Goal: Information Seeking & Learning: Learn about a topic

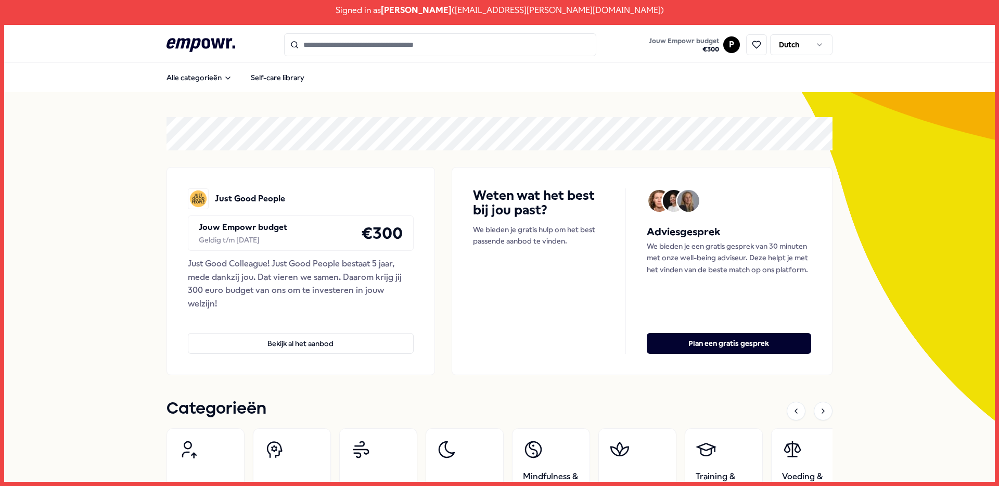
click at [439, 51] on input "Search for products, categories or subcategories" at bounding box center [440, 44] width 312 height 23
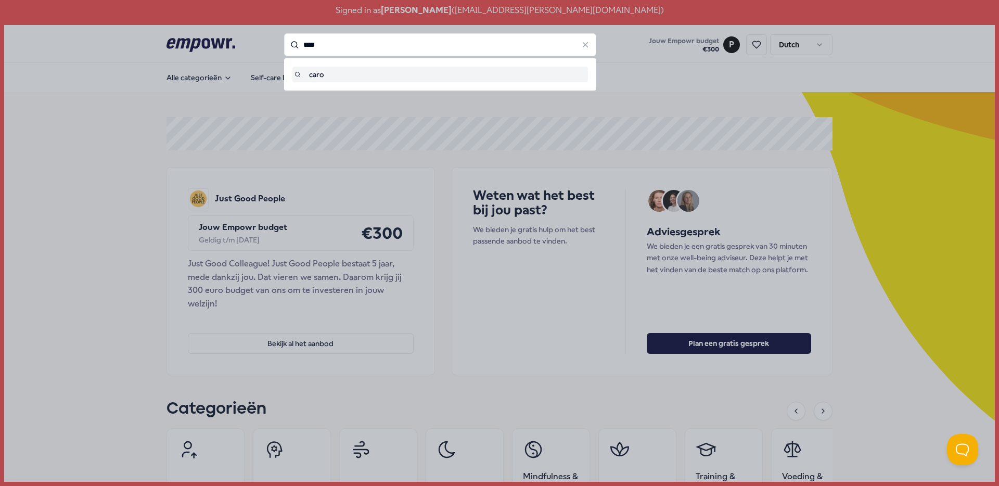
type input "*****"
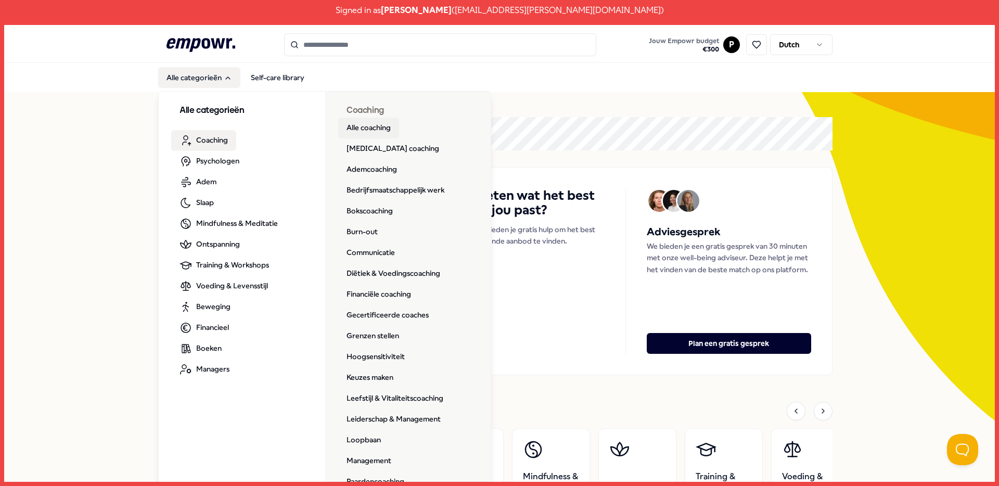
click at [360, 130] on link "Alle coaching" at bounding box center [368, 128] width 61 height 21
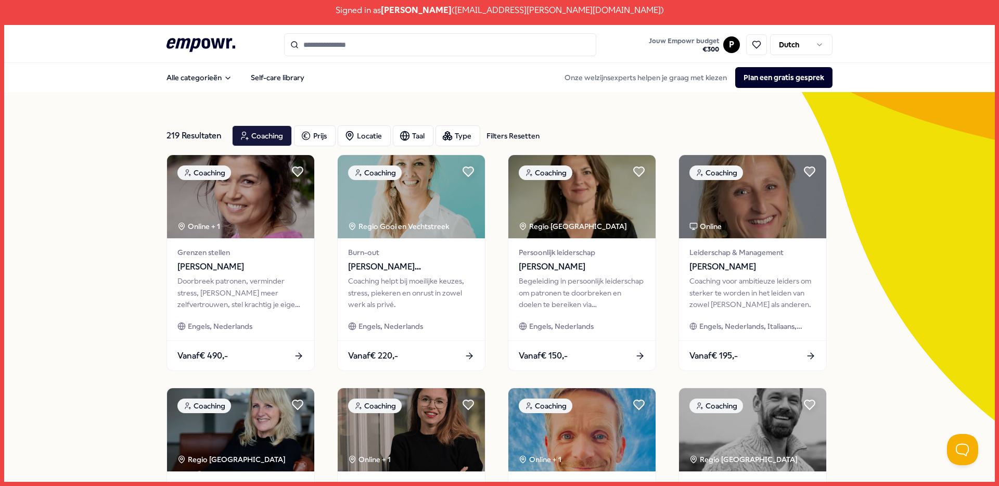
click at [386, 43] on input "Search for products, categories or subcategories" at bounding box center [440, 44] width 312 height 23
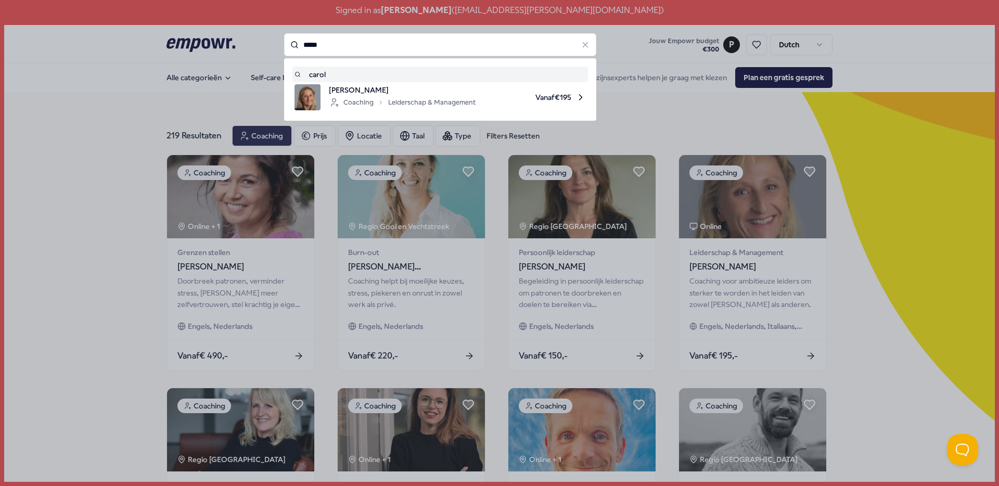
type input "*****"
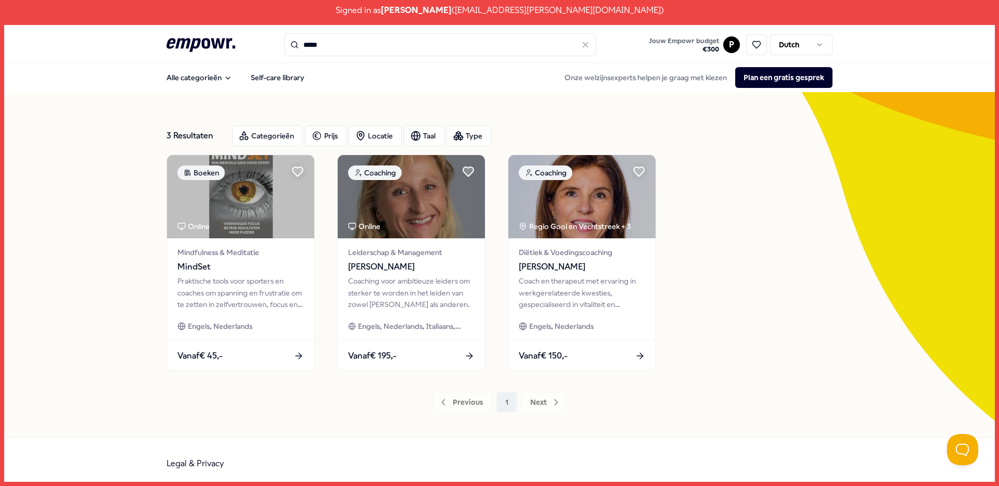
click at [355, 43] on input "*****" at bounding box center [440, 44] width 312 height 23
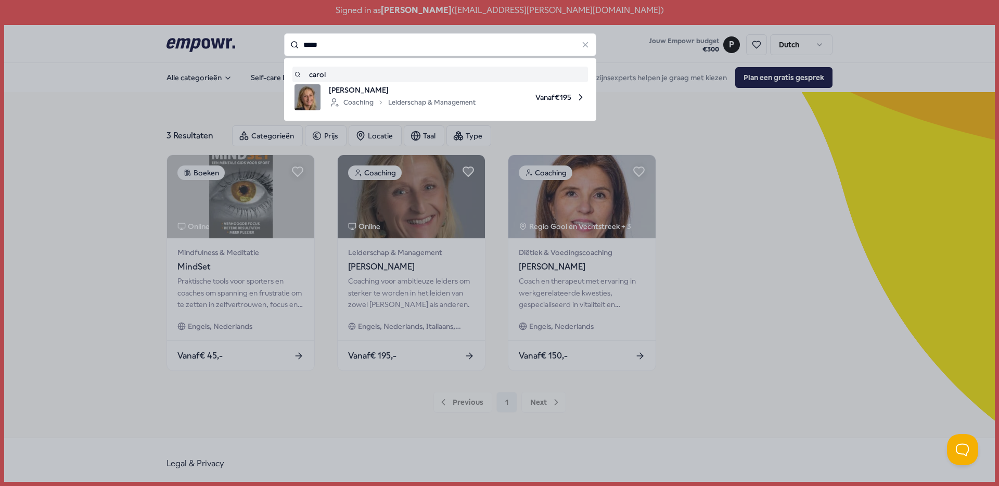
click at [355, 43] on input "*****" at bounding box center [440, 44] width 312 height 23
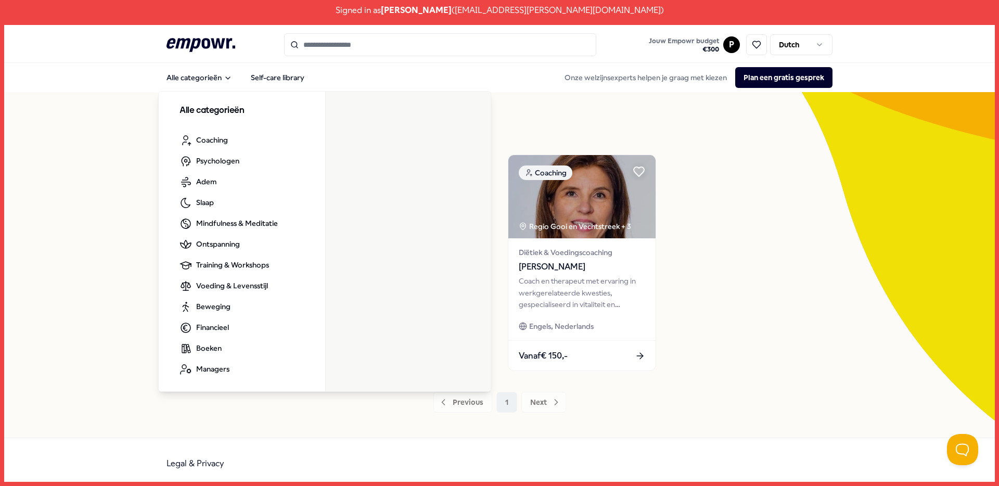
click at [129, 110] on div "3 Resultaten Categorieën Prijs Locatie Taal Type Boeken Online Mindfulness & Me…" at bounding box center [499, 264] width 990 height 345
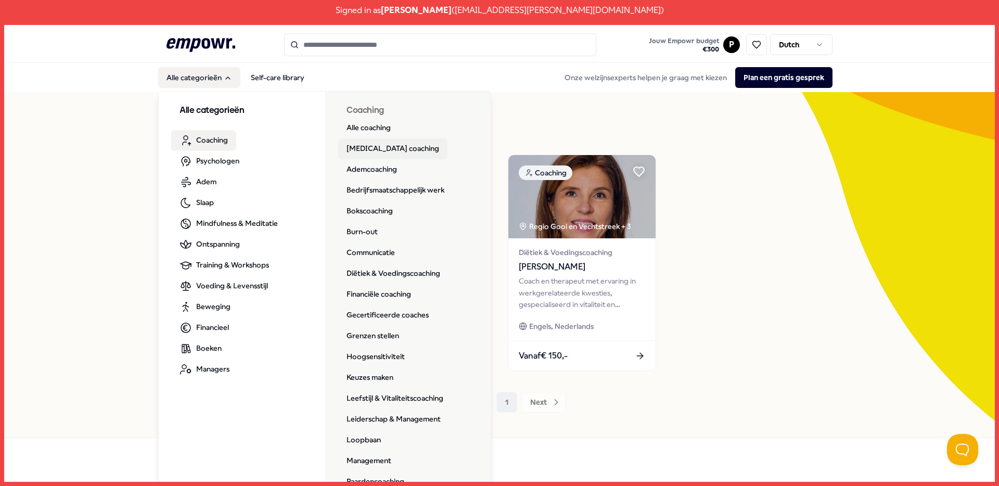
click at [379, 153] on link "ADHD coaching" at bounding box center [392, 148] width 109 height 21
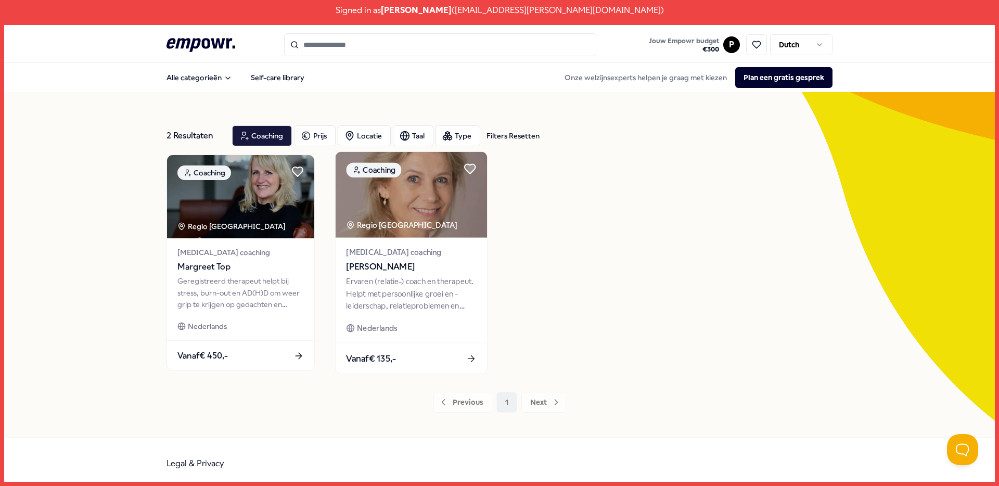
click at [385, 274] on span "Mariel Houweling" at bounding box center [411, 267] width 130 height 14
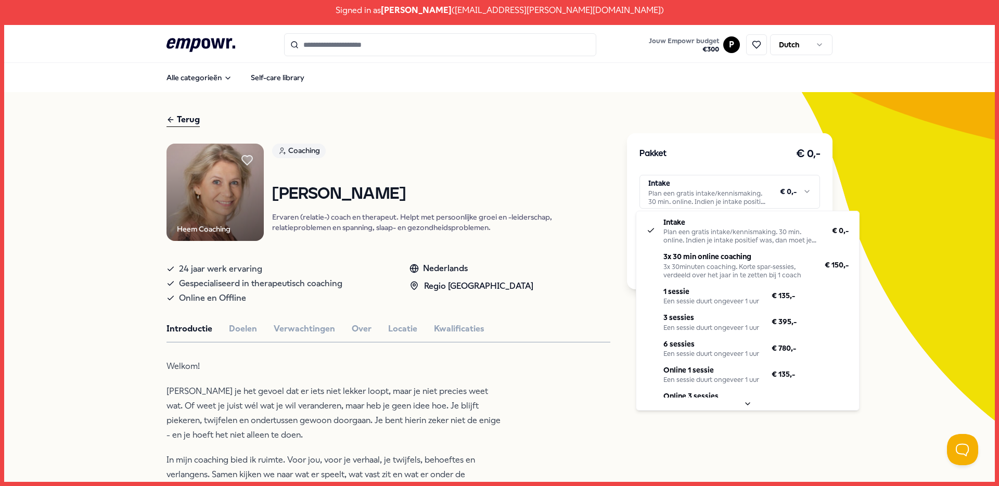
click at [754, 196] on html "Signed in as Pleuni Roelofs ( pleuni-roelofs@hotmail.com ) .empowr-logo_svg__cl…" at bounding box center [499, 243] width 999 height 486
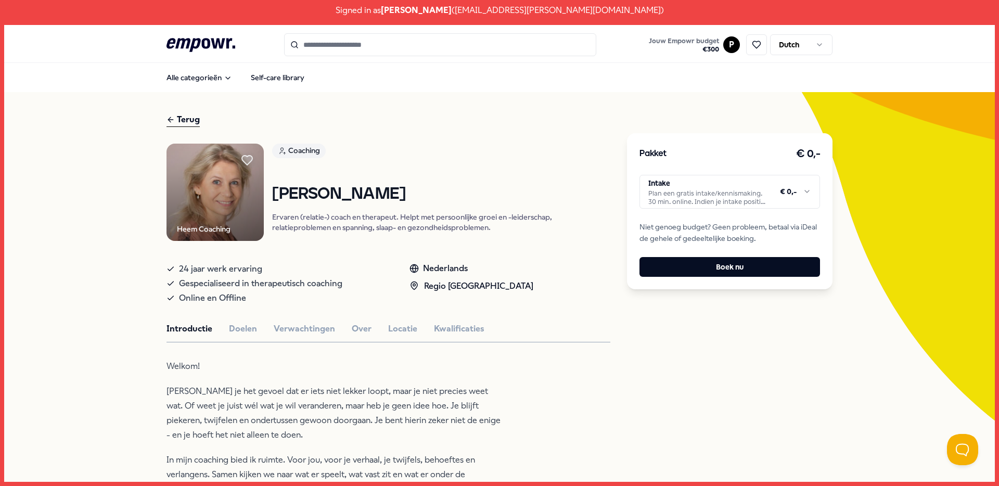
click at [479, 200] on html "Signed in as Pleuni Roelofs ( pleuni-roelofs@hotmail.com ) .empowr-logo_svg__cl…" at bounding box center [499, 243] width 999 height 486
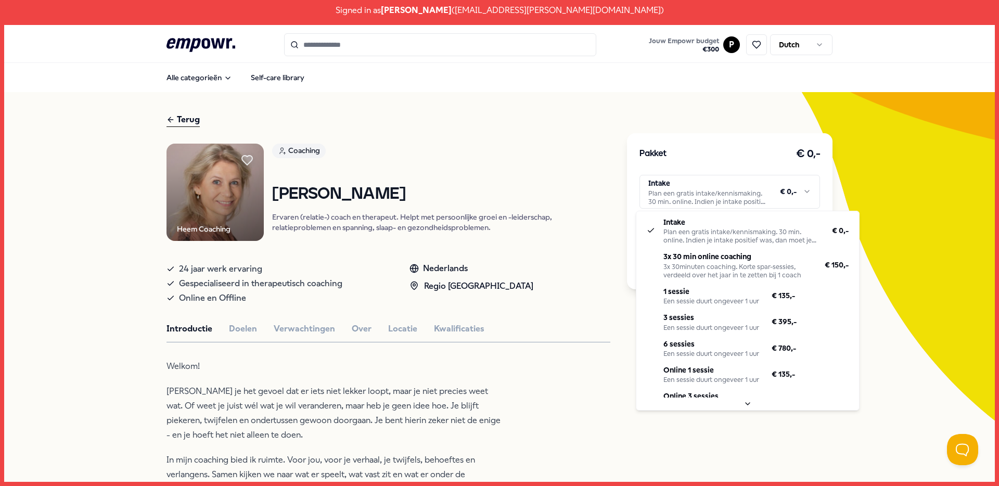
click at [686, 195] on html "Signed in as Pleuni Roelofs ( pleuni-roelofs@hotmail.com ) .empowr-logo_svg__cl…" at bounding box center [499, 243] width 999 height 486
click at [690, 188] on html "Signed in as Pleuni Roelofs ( pleuni-roelofs@hotmail.com ) .empowr-logo_svg__cl…" at bounding box center [499, 243] width 999 height 486
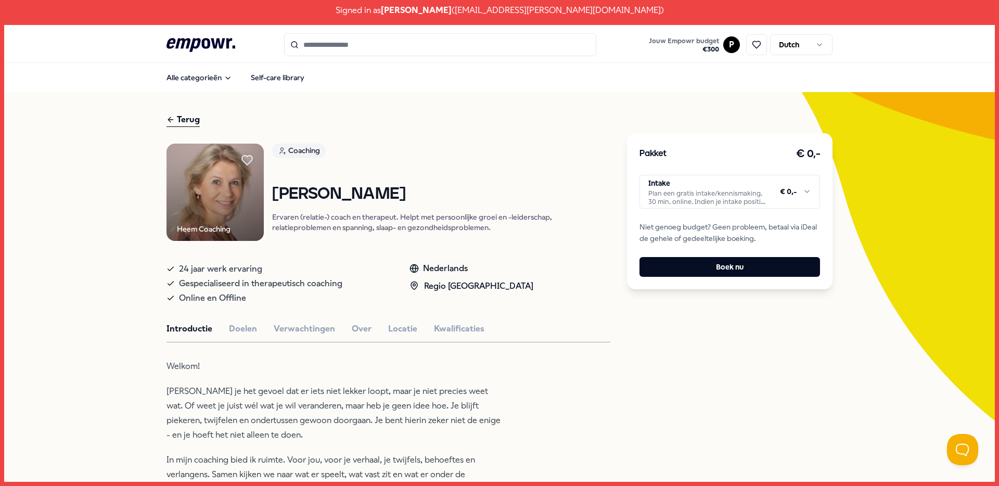
click at [380, 41] on input "Search for products, categories or subcategories" at bounding box center [440, 44] width 312 height 23
click at [721, 46] on html "Signed in as Pleuni Roelofs ( pleuni-roelofs@hotmail.com ) .empowr-logo_svg__cl…" at bounding box center [499, 243] width 999 height 486
click at [711, 176] on div "Log uit" at bounding box center [727, 174] width 103 height 30
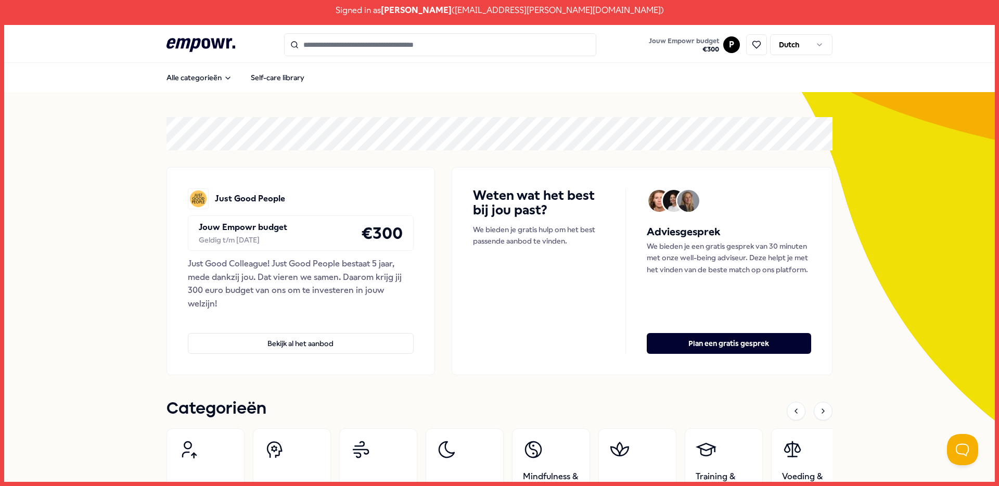
click at [375, 44] on input "Search for products, categories or subcategories" at bounding box center [440, 44] width 312 height 23
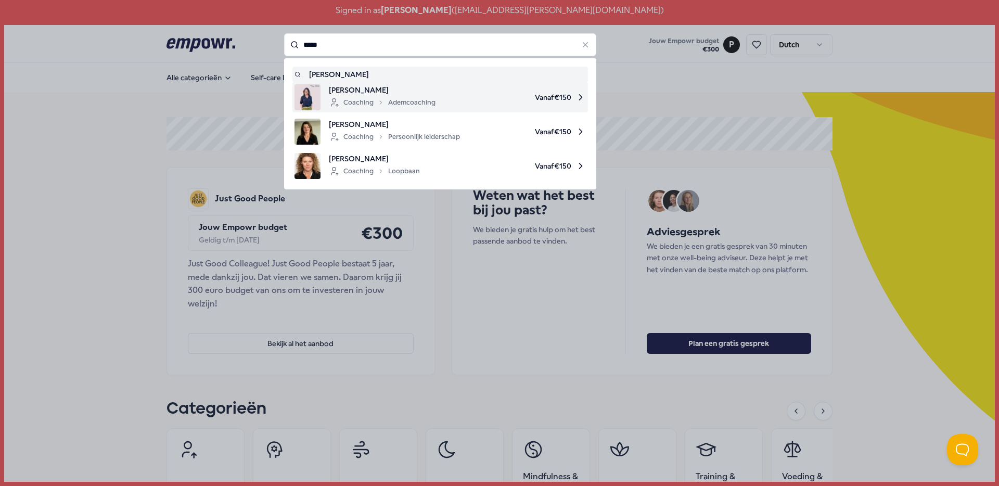
click at [388, 98] on div "Coaching Ademcoaching" at bounding box center [382, 102] width 107 height 12
type input "*****"
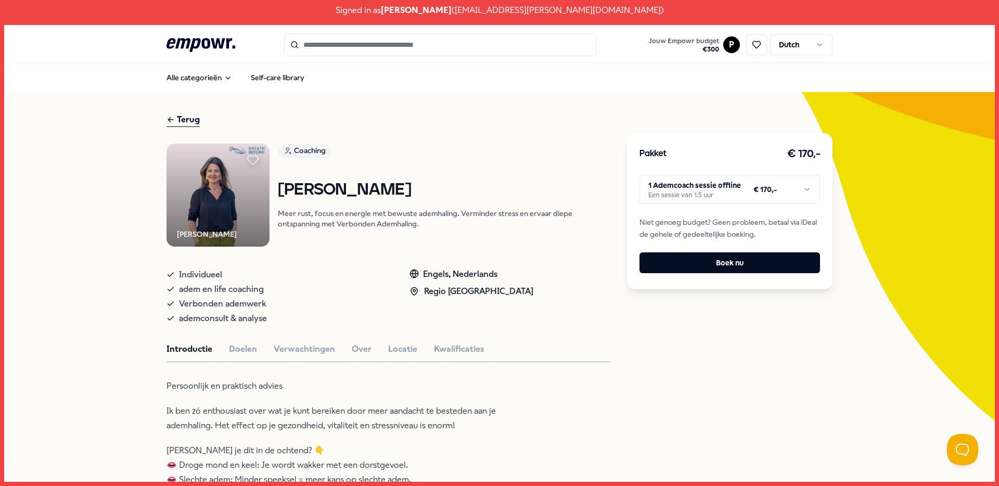
click at [765, 190] on html "Signed in as [PERSON_NAME] ( [EMAIL_ADDRESS][PERSON_NAME][DOMAIN_NAME] ) .empow…" at bounding box center [499, 243] width 999 height 486
click at [887, 215] on html "Signed in as [PERSON_NAME] ( [EMAIL_ADDRESS][PERSON_NAME][DOMAIN_NAME] ) .empow…" at bounding box center [499, 243] width 999 height 486
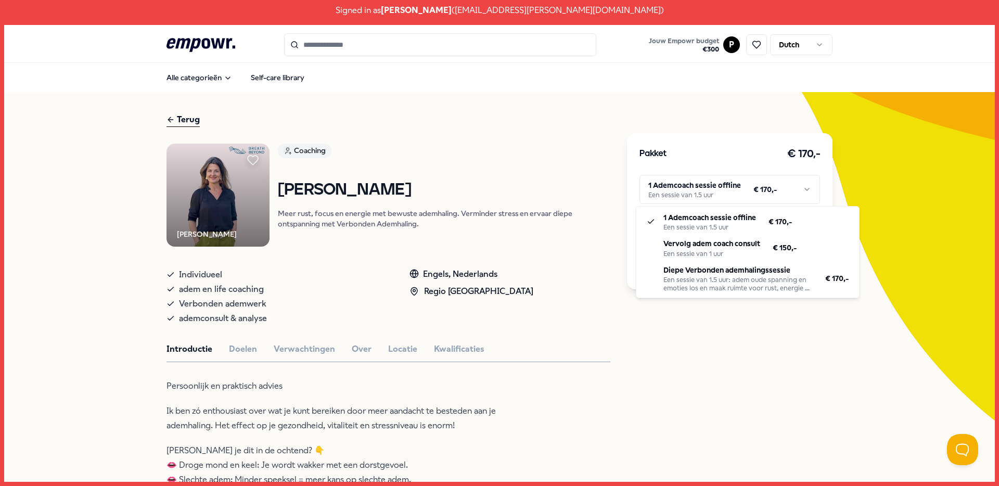
click at [764, 196] on html "Signed in as [PERSON_NAME] ( [EMAIL_ADDRESS][PERSON_NAME][DOMAIN_NAME] ) .empow…" at bounding box center [499, 243] width 999 height 486
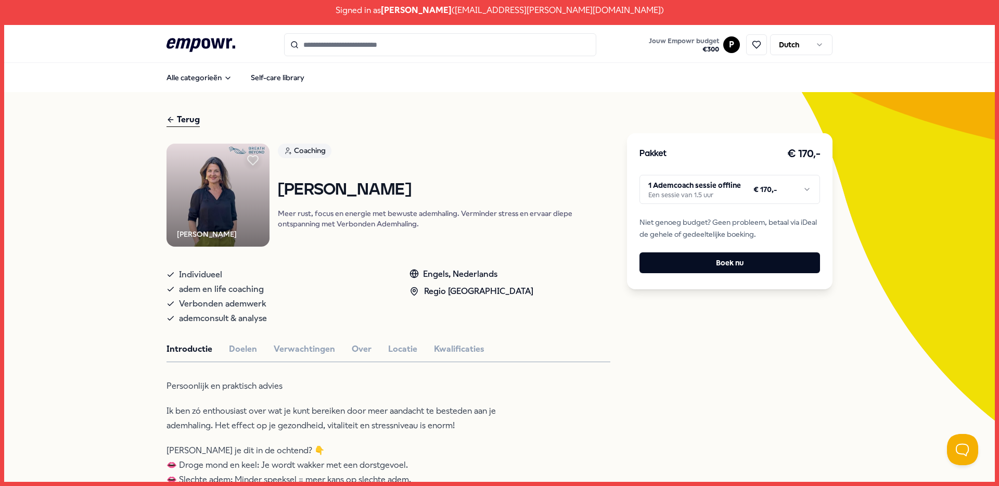
click at [474, 147] on html "Signed in as [PERSON_NAME] ( [EMAIL_ADDRESS][PERSON_NAME][DOMAIN_NAME] ) .empow…" at bounding box center [499, 243] width 999 height 486
click at [733, 42] on html "Signed in as [PERSON_NAME] ( [EMAIL_ADDRESS][PERSON_NAME][DOMAIN_NAME] ) .empow…" at bounding box center [499, 243] width 999 height 486
click at [715, 178] on div "Log uit" at bounding box center [727, 174] width 103 height 30
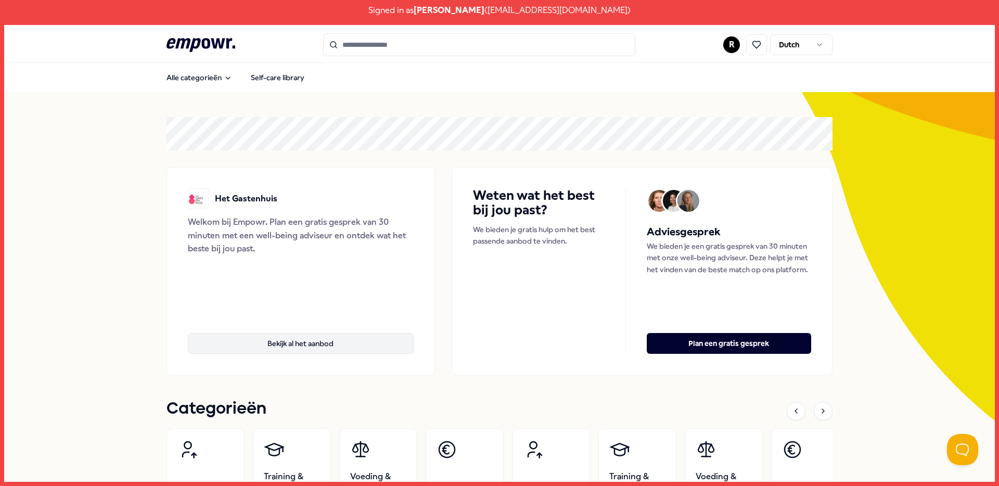
click at [339, 343] on button "Bekijk al het aanbod" at bounding box center [301, 343] width 226 height 21
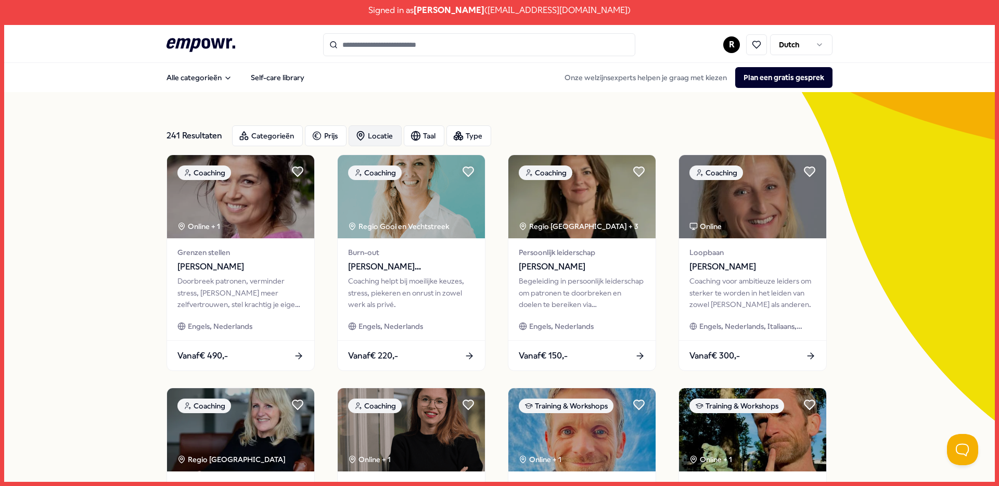
click at [381, 134] on div "Locatie" at bounding box center [375, 135] width 53 height 21
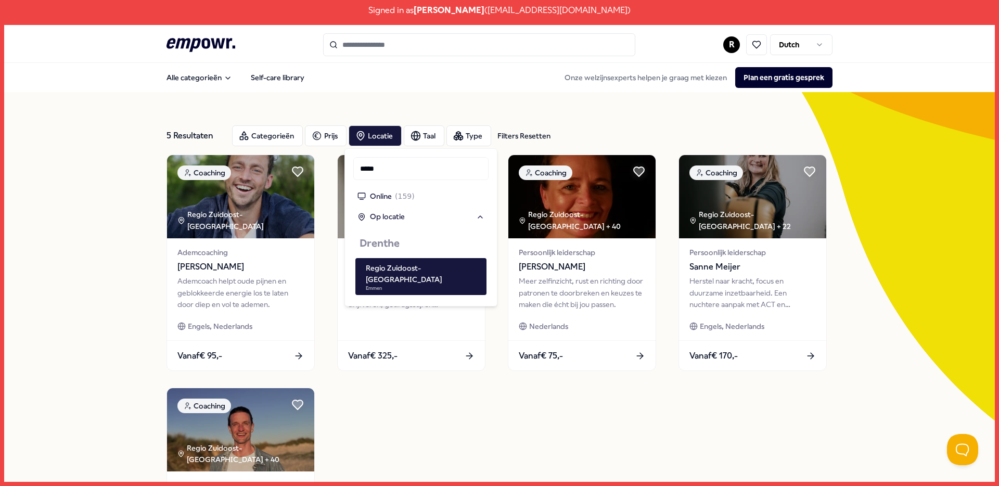
type input "*****"
click at [451, 97] on div "5 Resultaten Filters Resetten Categorieën Prijs Locatie Taal Type Filters Reset…" at bounding box center [499, 381] width 666 height 579
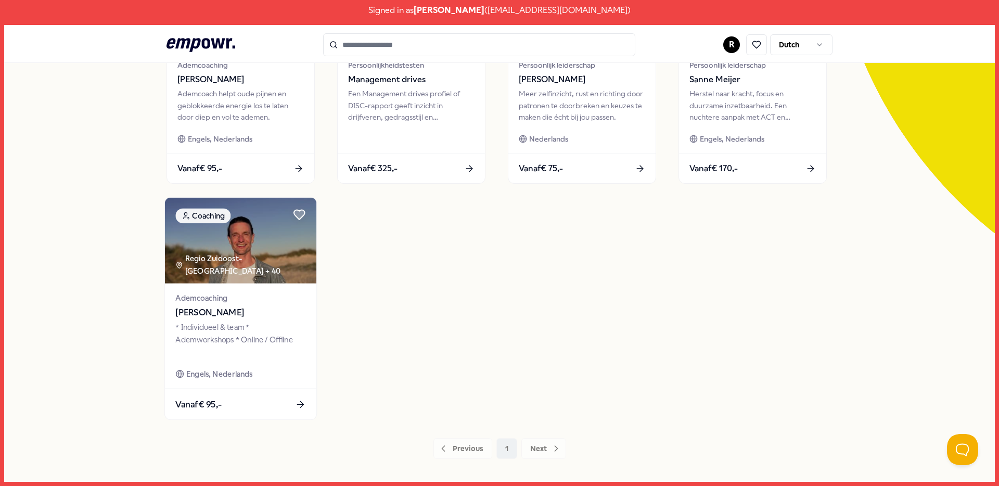
scroll to position [223, 0]
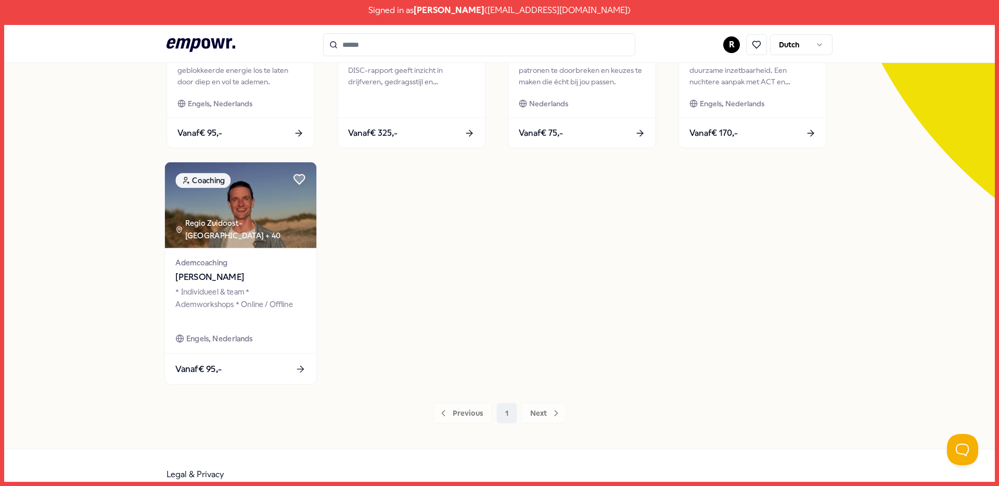
click at [265, 204] on img at bounding box center [240, 205] width 151 height 86
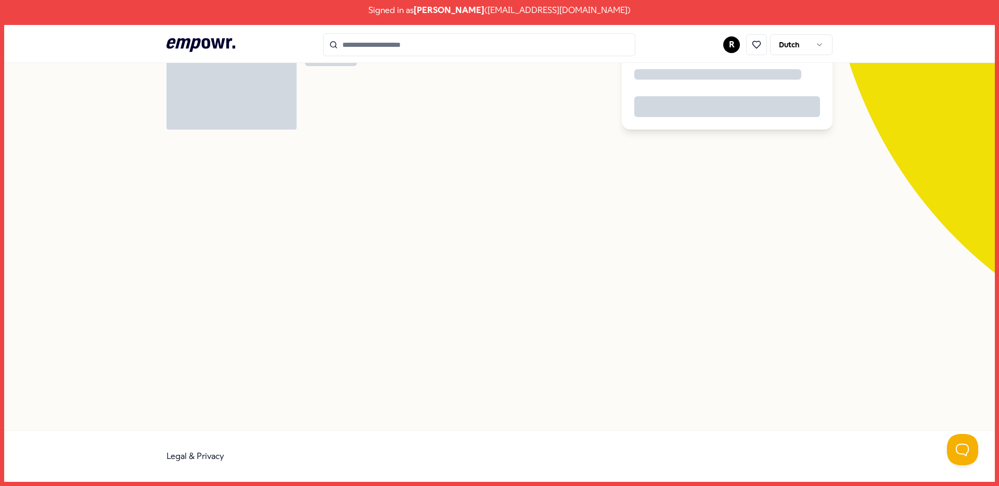
scroll to position [67, 0]
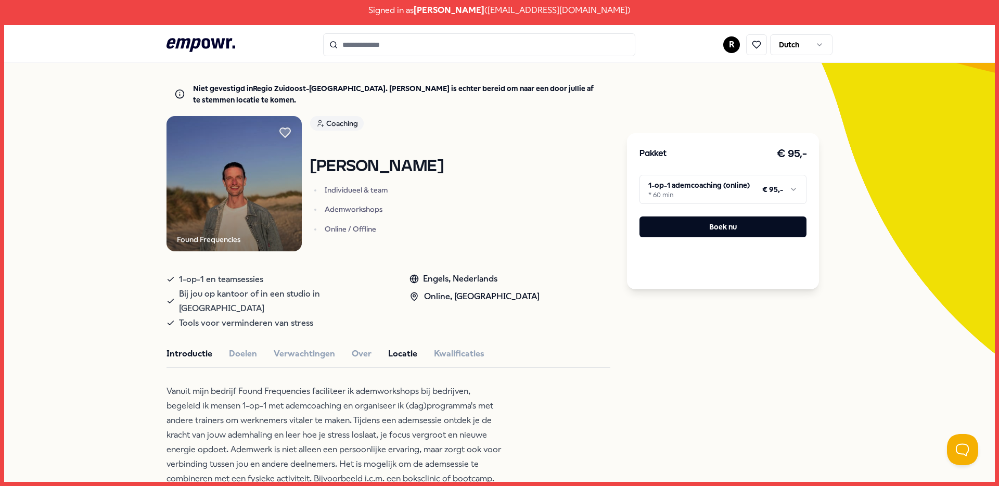
click at [398, 347] on button "Locatie" at bounding box center [402, 354] width 29 height 14
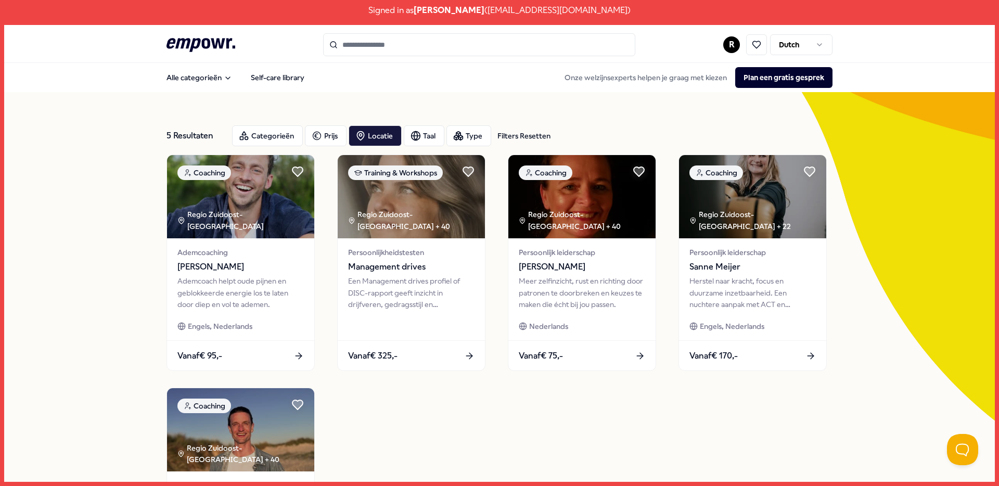
click at [370, 39] on input "Search for products, categories or subcategories" at bounding box center [479, 44] width 312 height 23
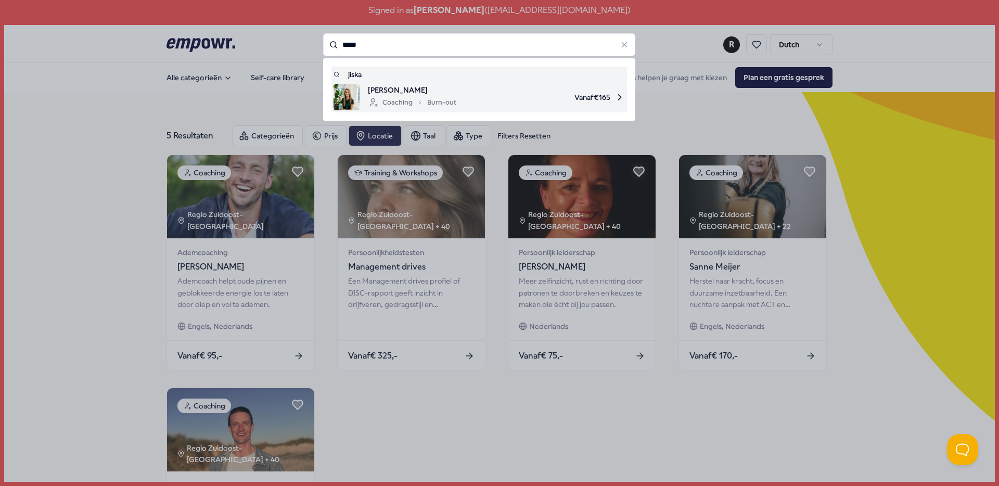
click at [433, 95] on span "Jiska Rodenburg" at bounding box center [412, 89] width 88 height 11
type input "*****"
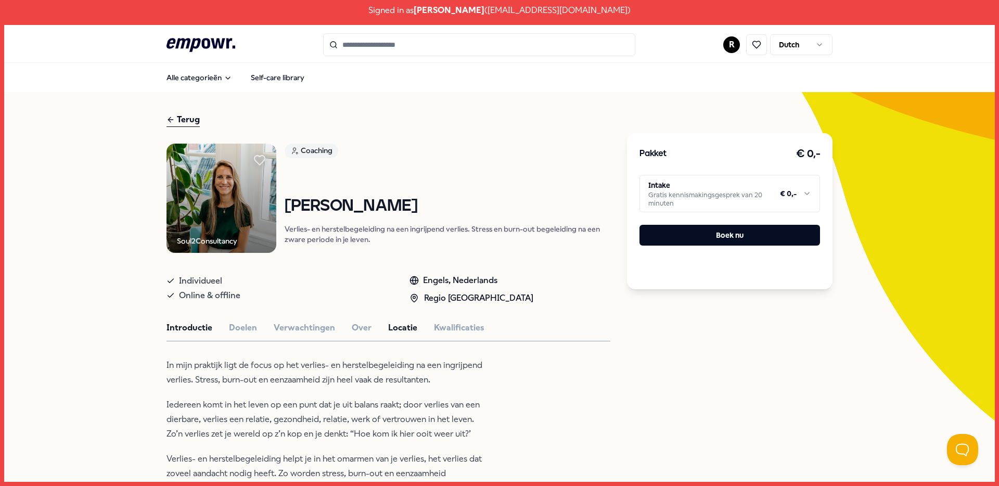
click at [388, 322] on button "Locatie" at bounding box center [402, 328] width 29 height 14
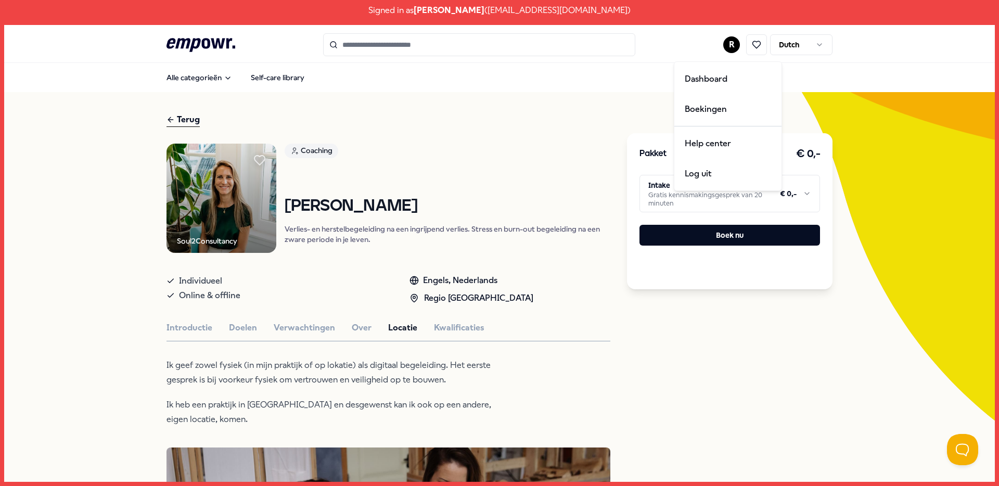
click at [729, 49] on html "Signed in as Robin Meijer ( robin+hetgastenhuis@empowr.nl ) .empowr-logo_svg__c…" at bounding box center [499, 243] width 999 height 486
click at [727, 177] on div "Log uit" at bounding box center [727, 174] width 103 height 30
